Goal: Task Accomplishment & Management: Manage account settings

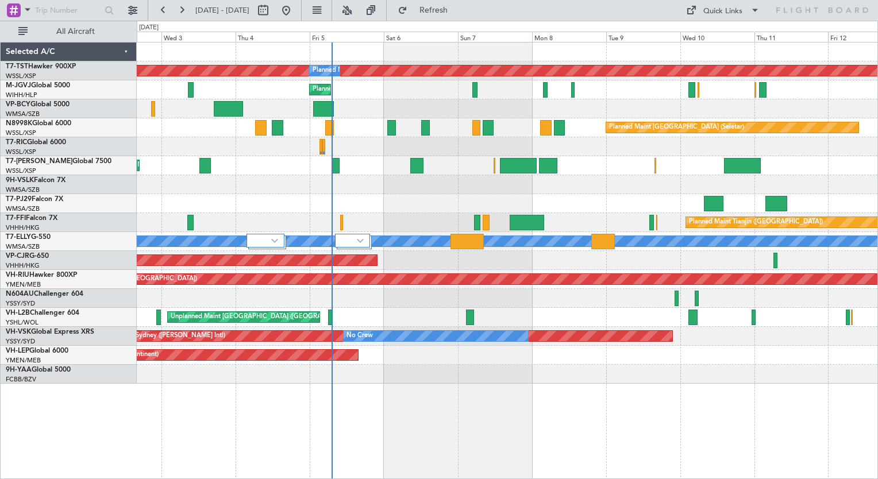
click at [519, 183] on div "Planned Maint [GEOGRAPHIC_DATA] (Seletar) Planned Maint Planned Maint [GEOGRAPH…" at bounding box center [507, 213] width 740 height 341
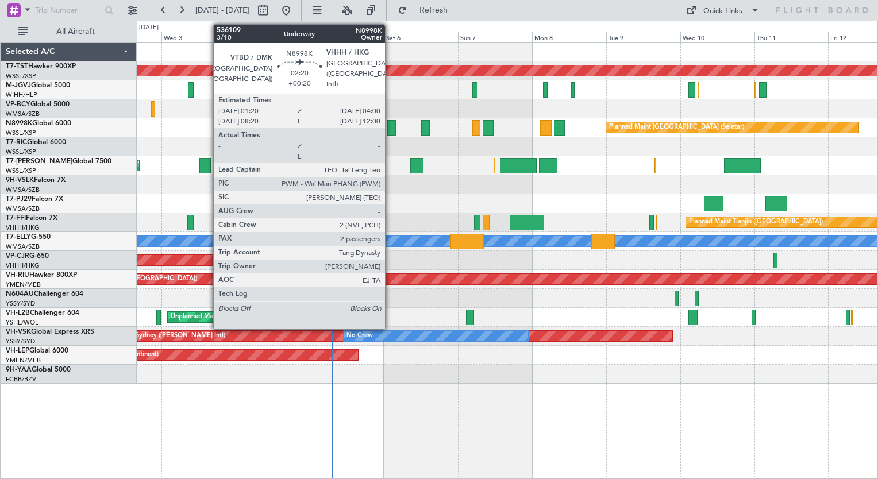
click at [390, 128] on div at bounding box center [391, 128] width 9 height 16
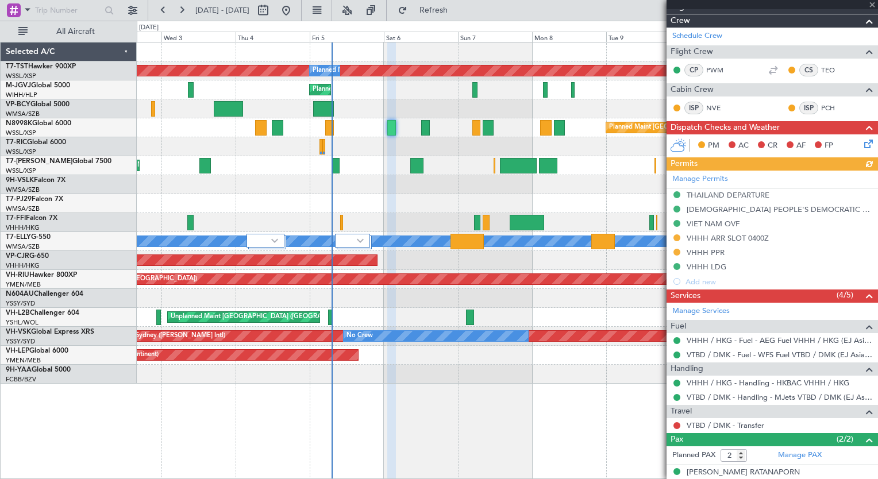
scroll to position [248, 0]
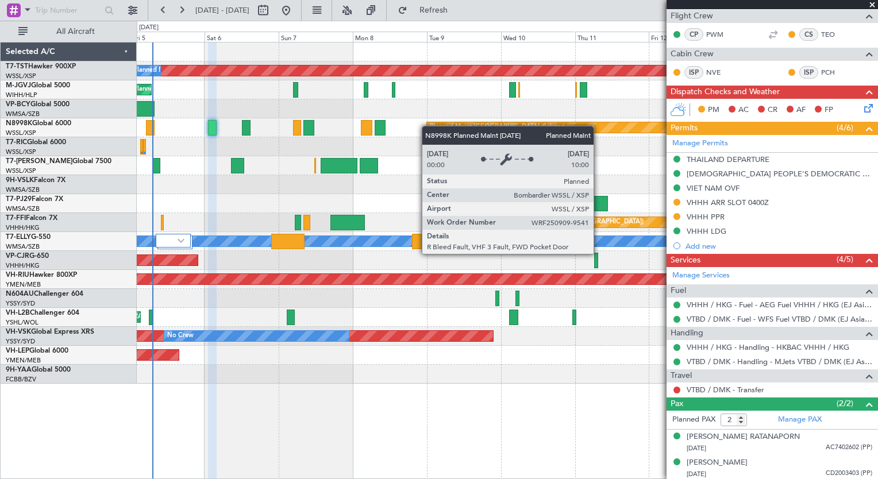
click at [426, 126] on div "Planned Maint [GEOGRAPHIC_DATA] (Seletar) Planned Maint Planned Maint [GEOGRAPH…" at bounding box center [507, 213] width 740 height 341
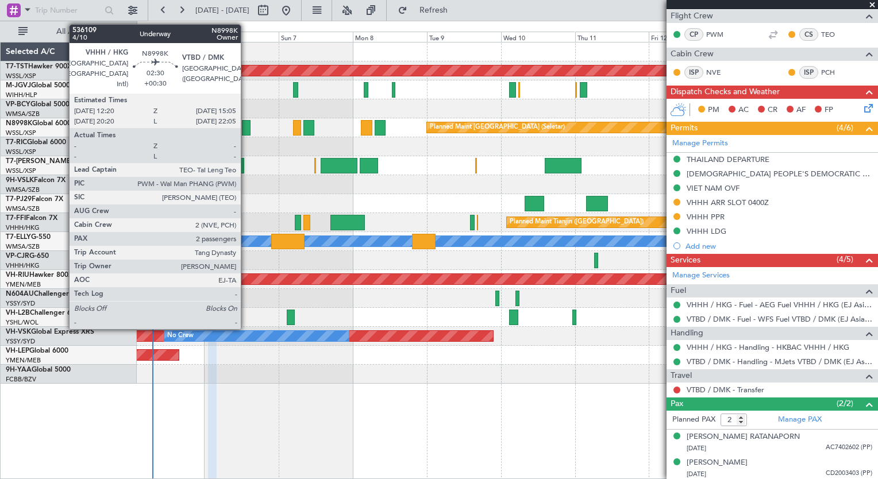
click at [246, 129] on div at bounding box center [246, 128] width 9 height 16
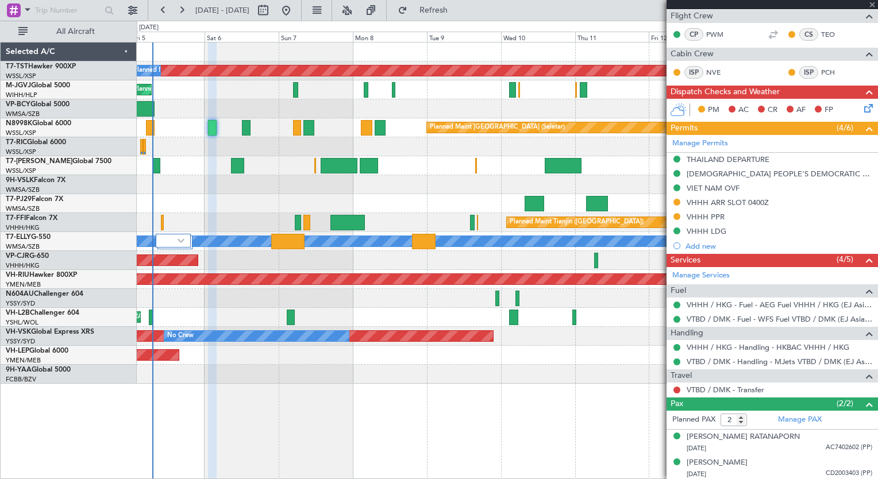
type input "+00:30"
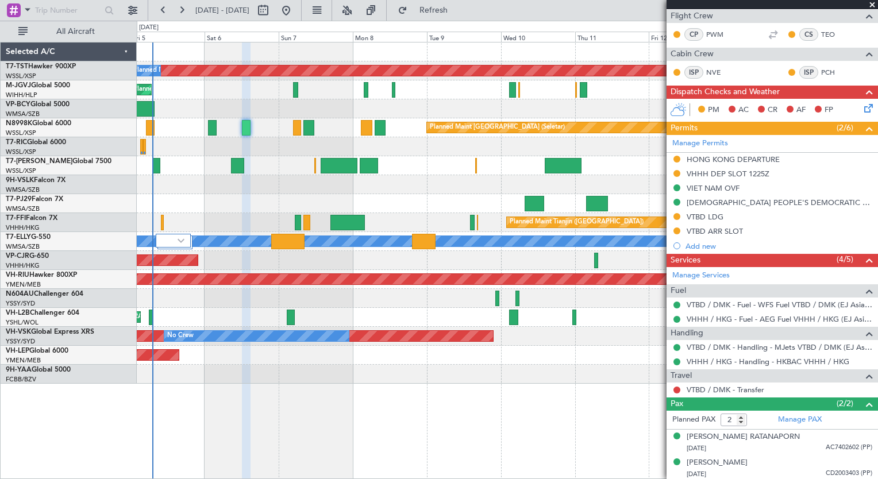
scroll to position [0, 0]
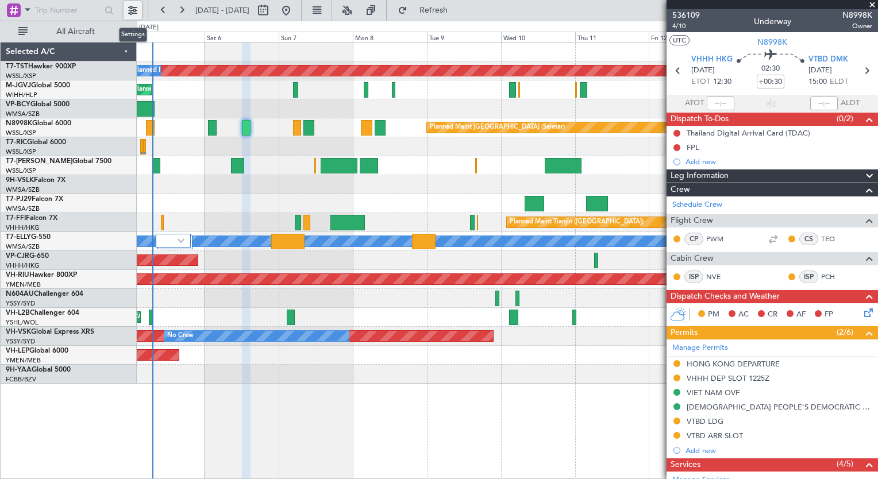
click at [130, 7] on button at bounding box center [132, 10] width 18 height 18
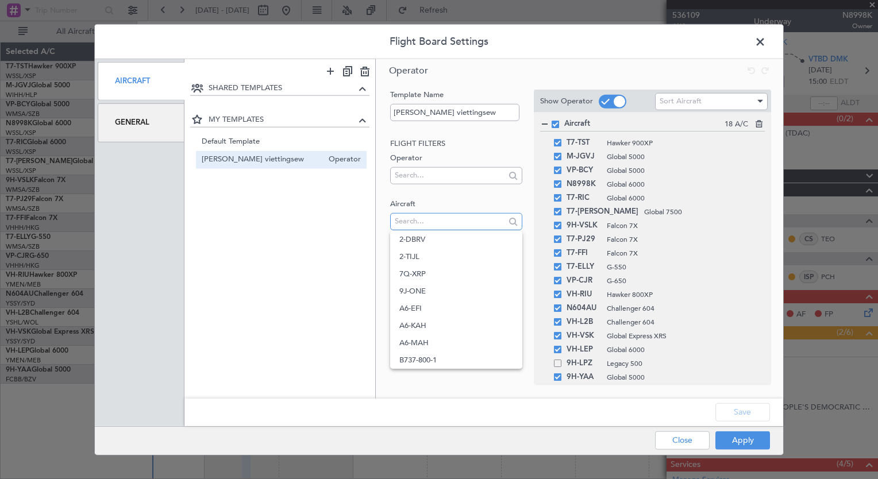
click at [410, 222] on input "text" at bounding box center [450, 221] width 110 height 17
type input "t7-g"
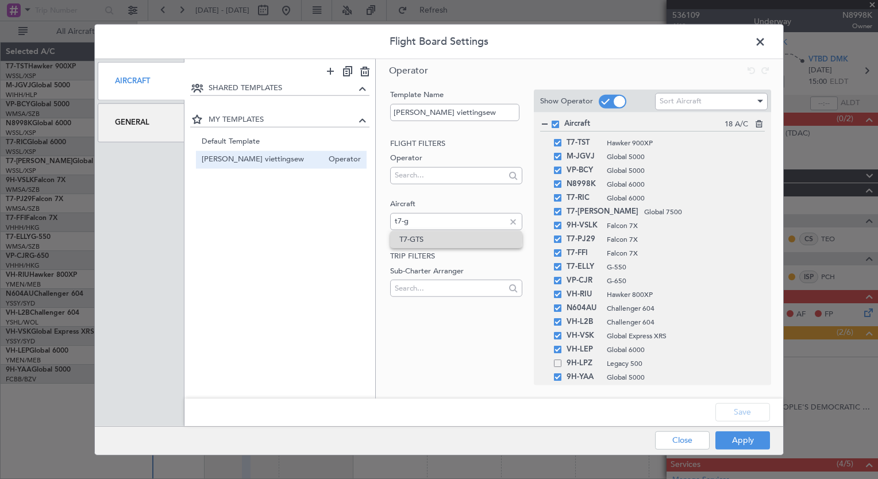
click at [414, 238] on span "T7-GTS" at bounding box center [455, 239] width 113 height 17
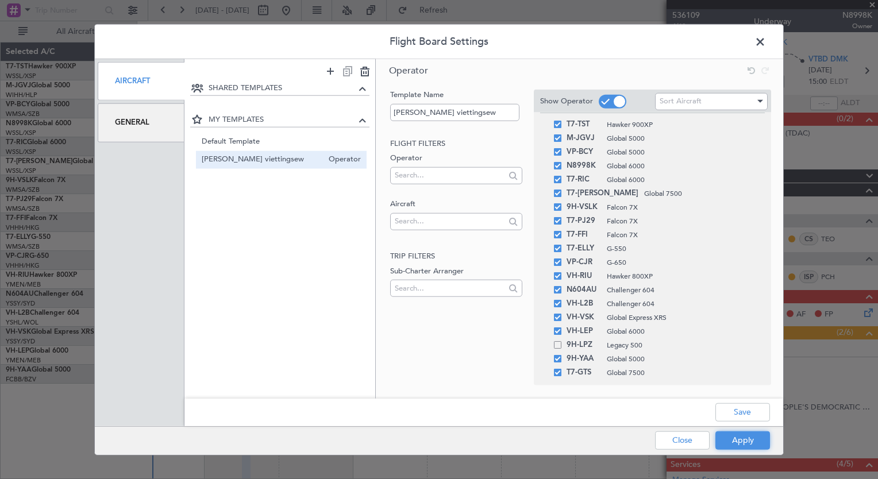
click at [741, 440] on button "Apply" at bounding box center [742, 440] width 55 height 18
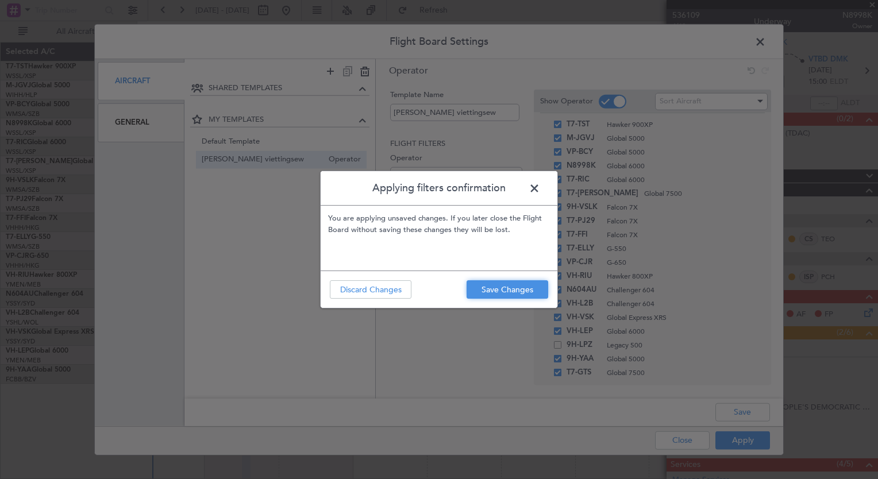
click at [490, 296] on button "Save Changes" at bounding box center [507, 289] width 82 height 18
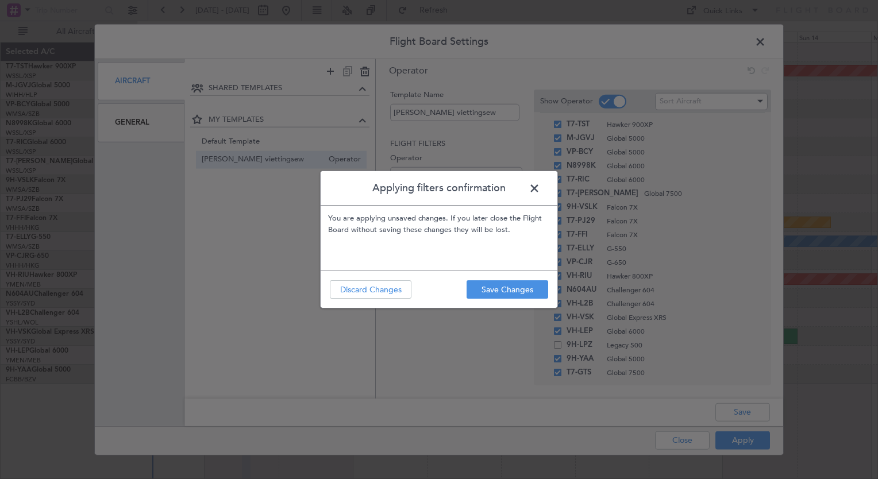
type input "0"
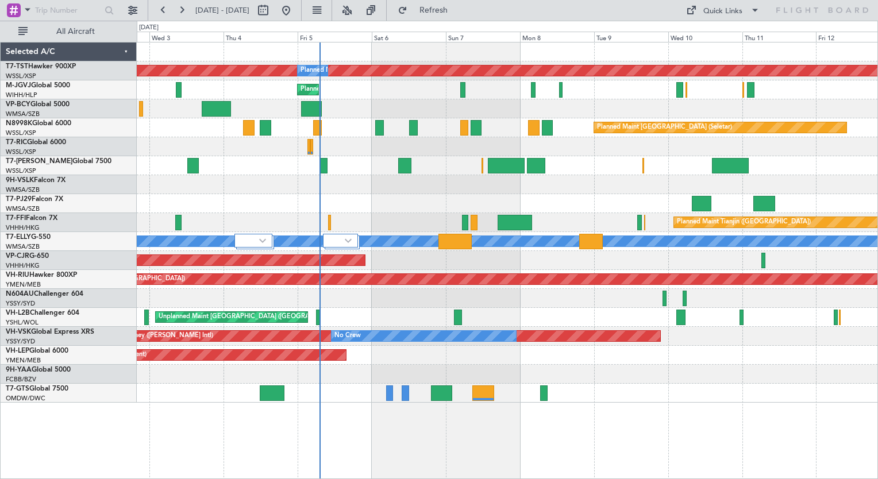
click at [402, 427] on div "Planned Maint Singapore (Seletar) Planned Maint Planned Maint Singapore (Seleta…" at bounding box center [507, 260] width 741 height 437
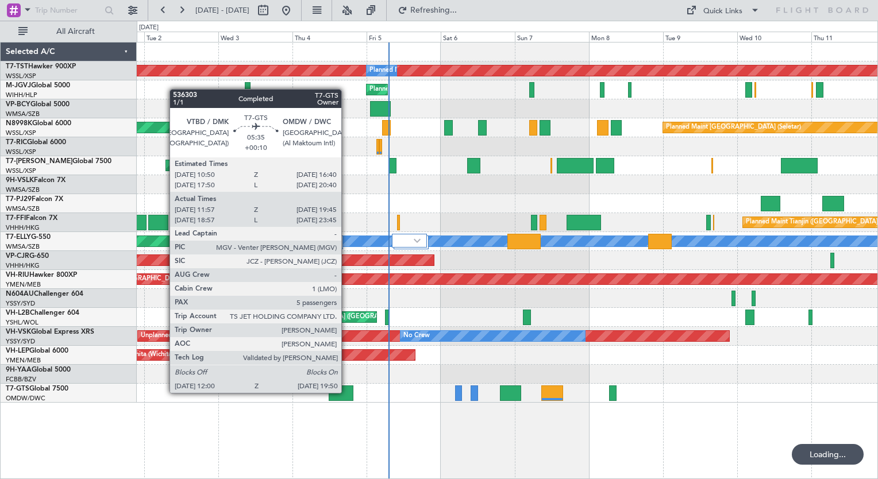
click at [346, 392] on div at bounding box center [341, 393] width 25 height 16
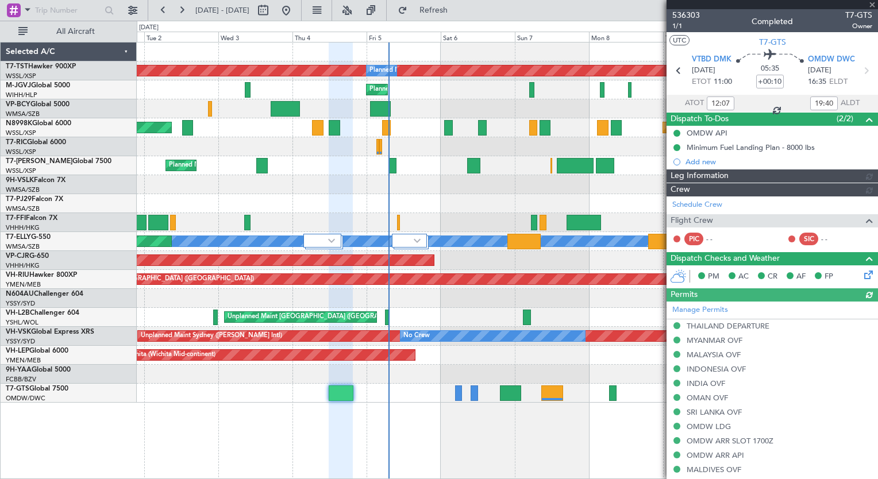
type input "Anita Mani (ANI)"
type input "7201"
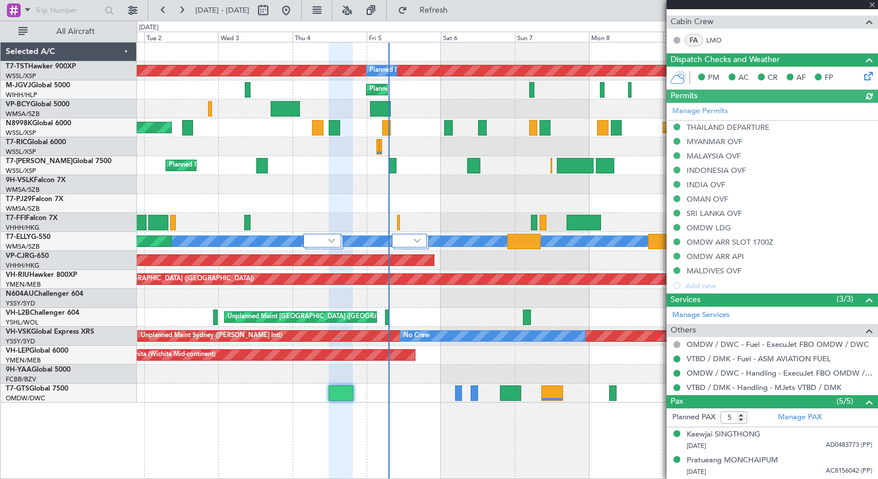
scroll to position [312, 0]
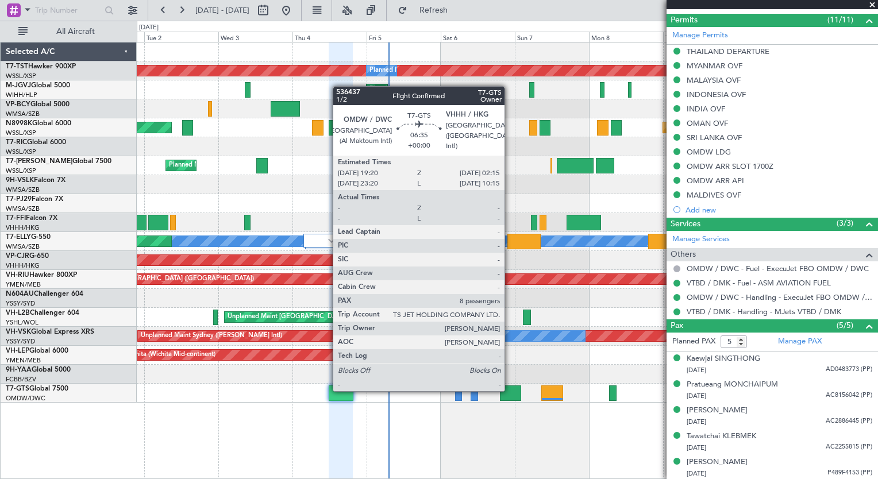
click at [509, 390] on div at bounding box center [511, 393] width 22 height 16
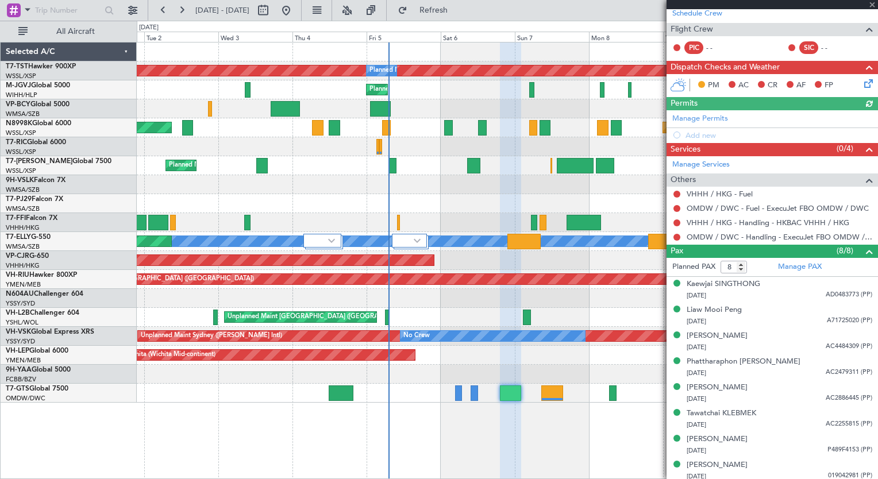
scroll to position [266, 0]
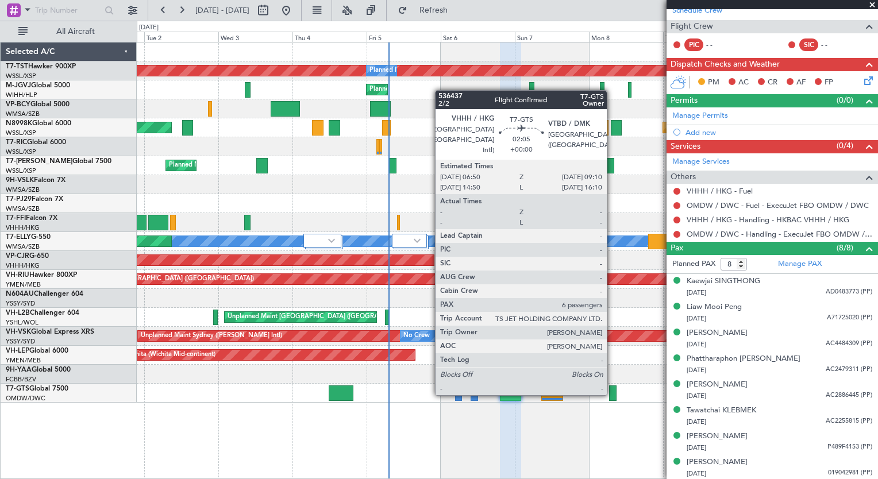
click at [612, 394] on div at bounding box center [612, 393] width 7 height 16
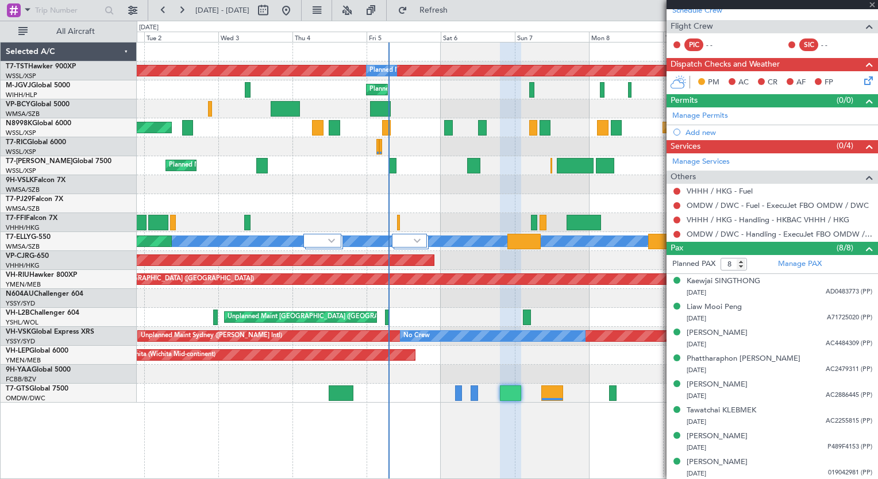
type input "6"
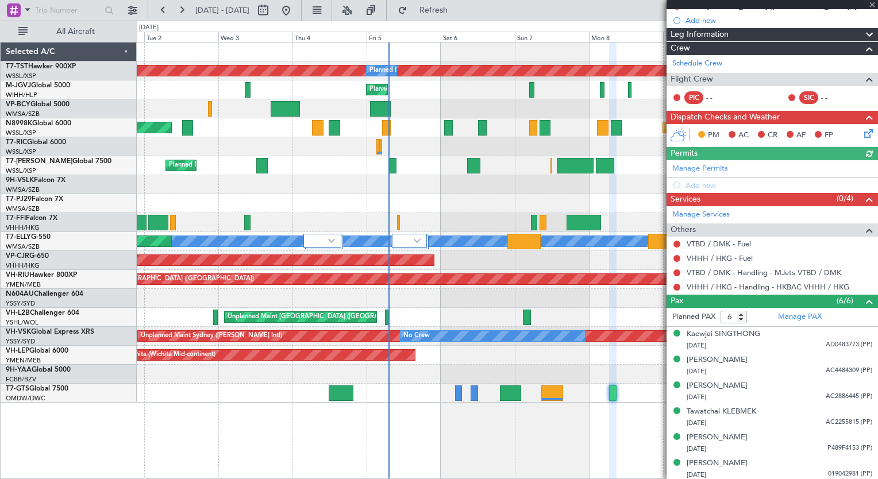
scroll to position [156, 0]
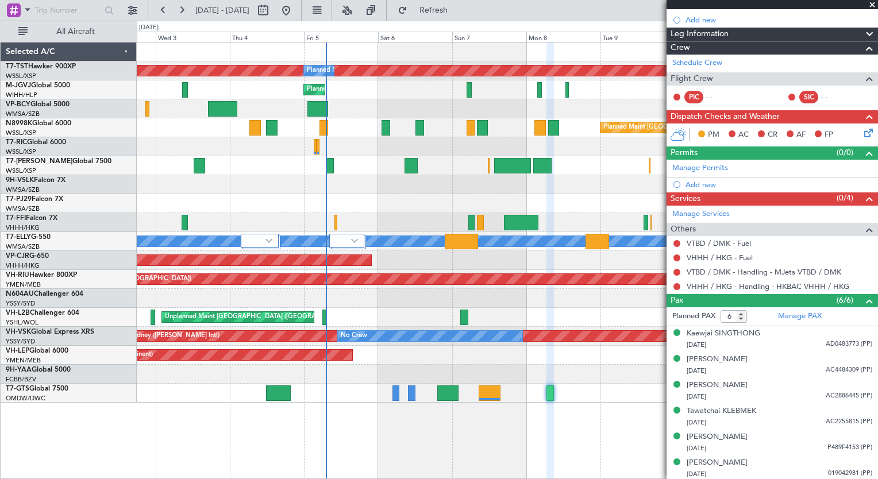
click at [517, 431] on div "Planned Maint Singapore (Seletar) Planned Maint Planned Maint Singapore (Seleta…" at bounding box center [507, 260] width 741 height 437
click at [487, 450] on div "Planned Maint Singapore (Seletar) Planned Maint Planned Maint Singapore (Seleta…" at bounding box center [507, 260] width 741 height 437
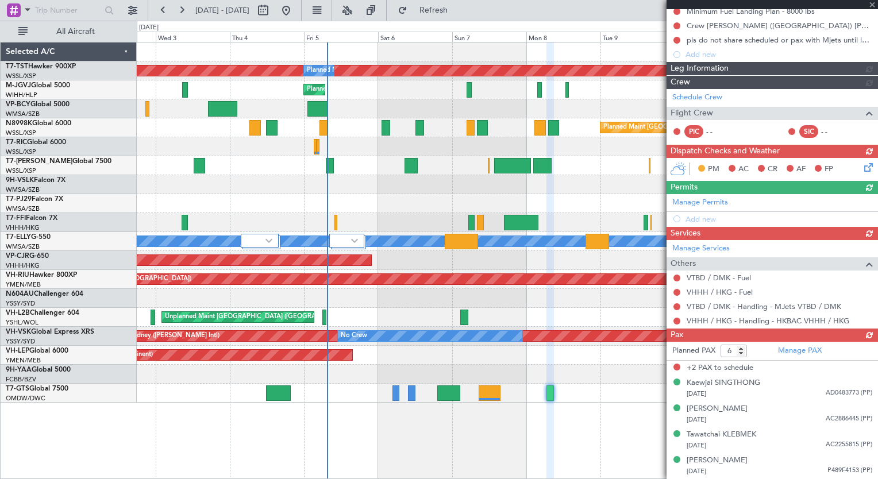
scroll to position [134, 0]
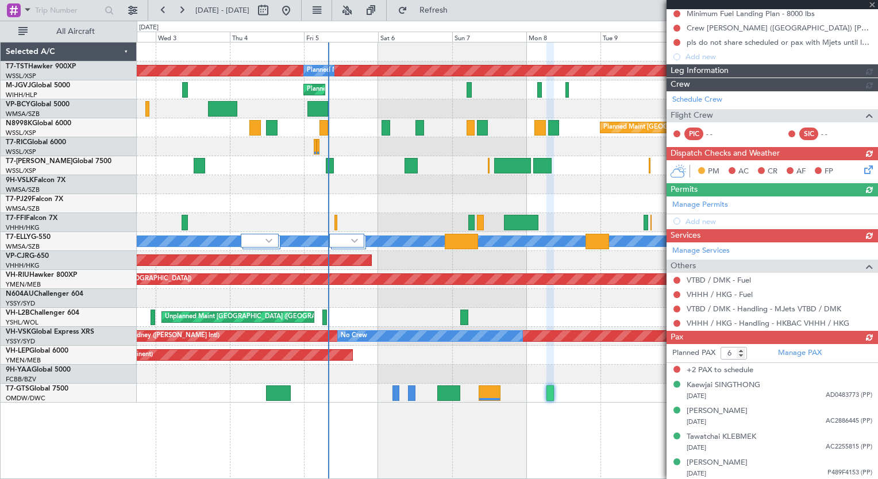
type input "+00:05"
type input "4"
